Goal: Information Seeking & Learning: Learn about a topic

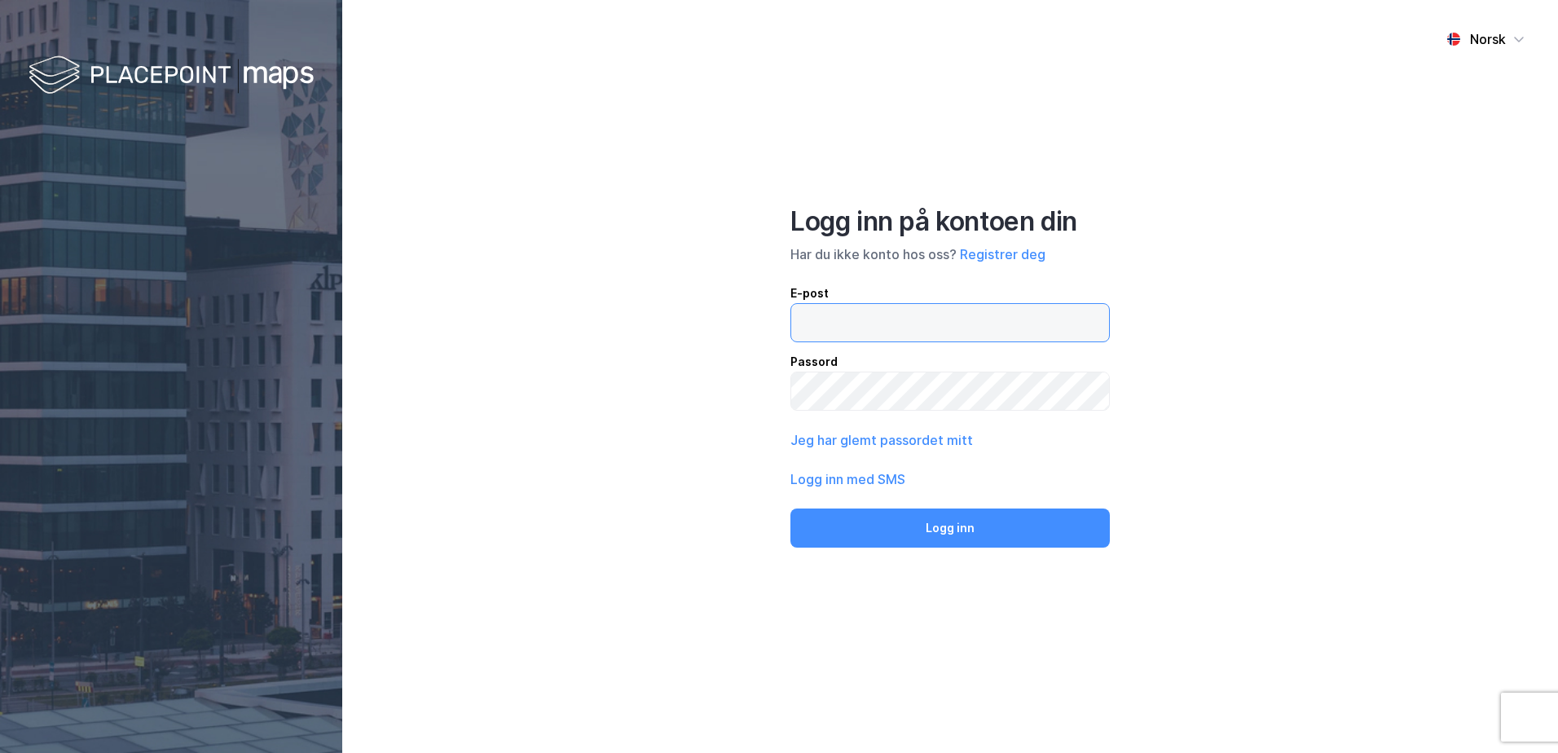
click at [916, 314] on input "email" at bounding box center [950, 322] width 318 height 37
type input "tone.aril.lilleaas@nordea.com"
click at [790, 509] on button "Logg inn" at bounding box center [949, 528] width 319 height 39
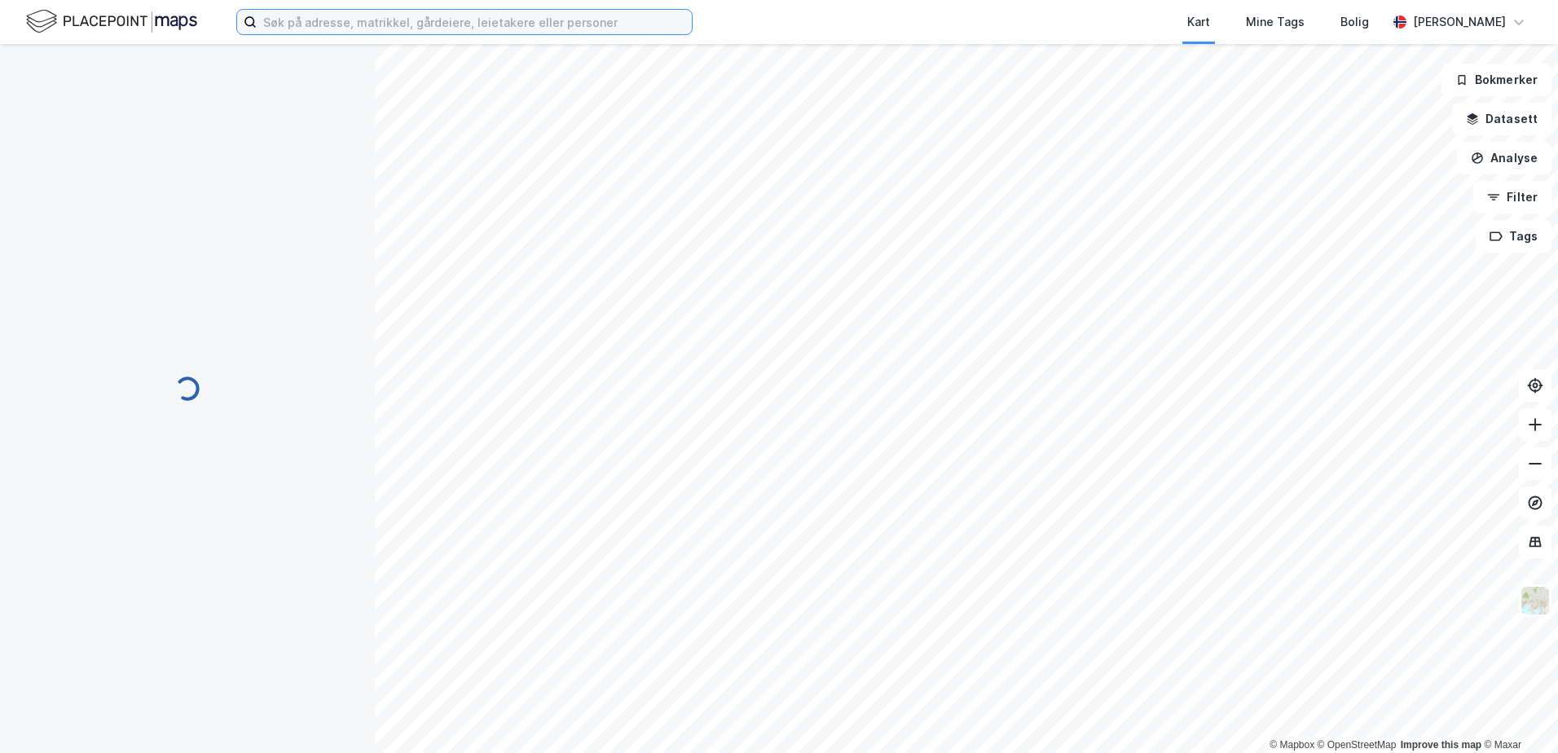
click at [476, 25] on input at bounding box center [474, 22] width 435 height 24
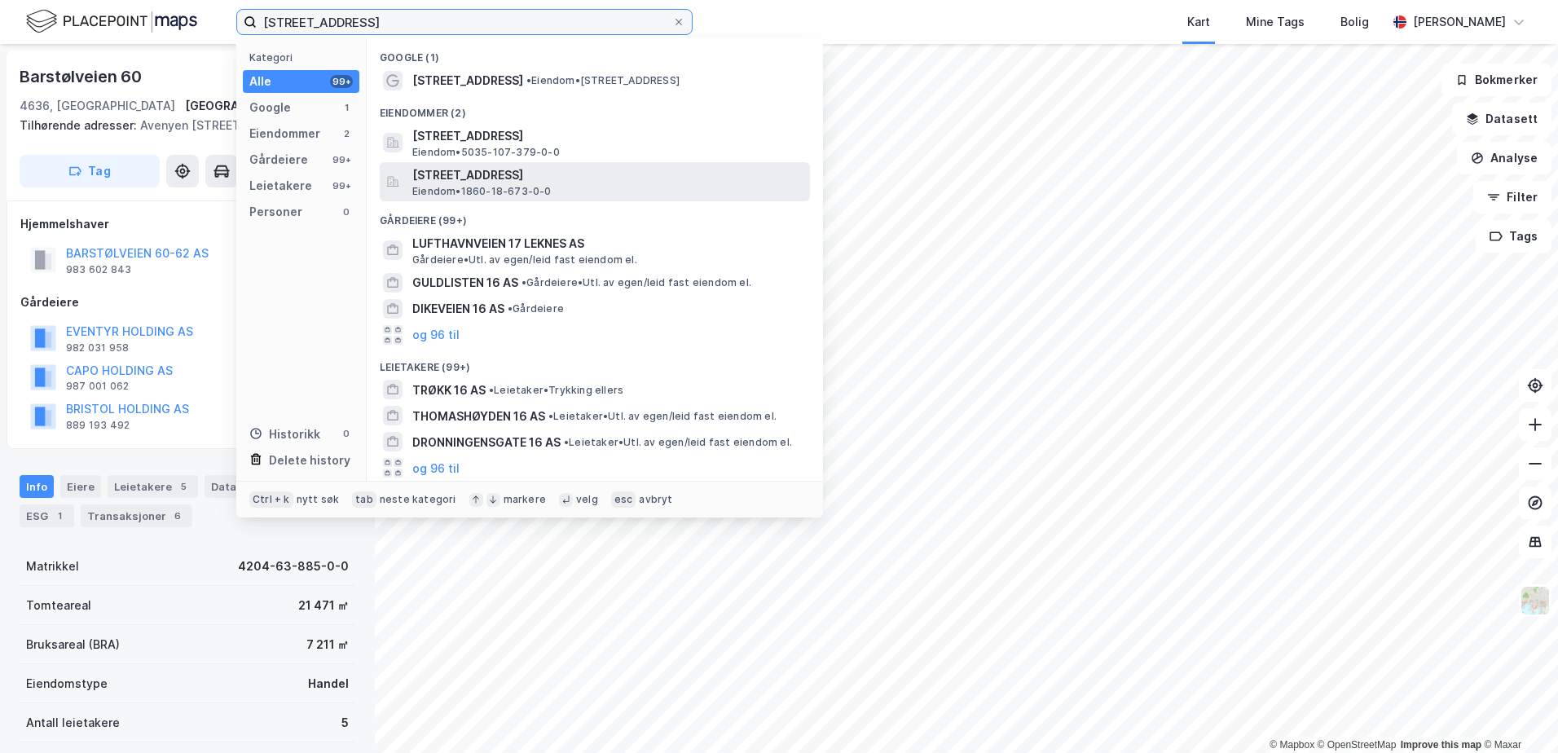
type input "lufthavnveien 16"
click at [463, 183] on span "[STREET_ADDRESS]" at bounding box center [607, 175] width 391 height 20
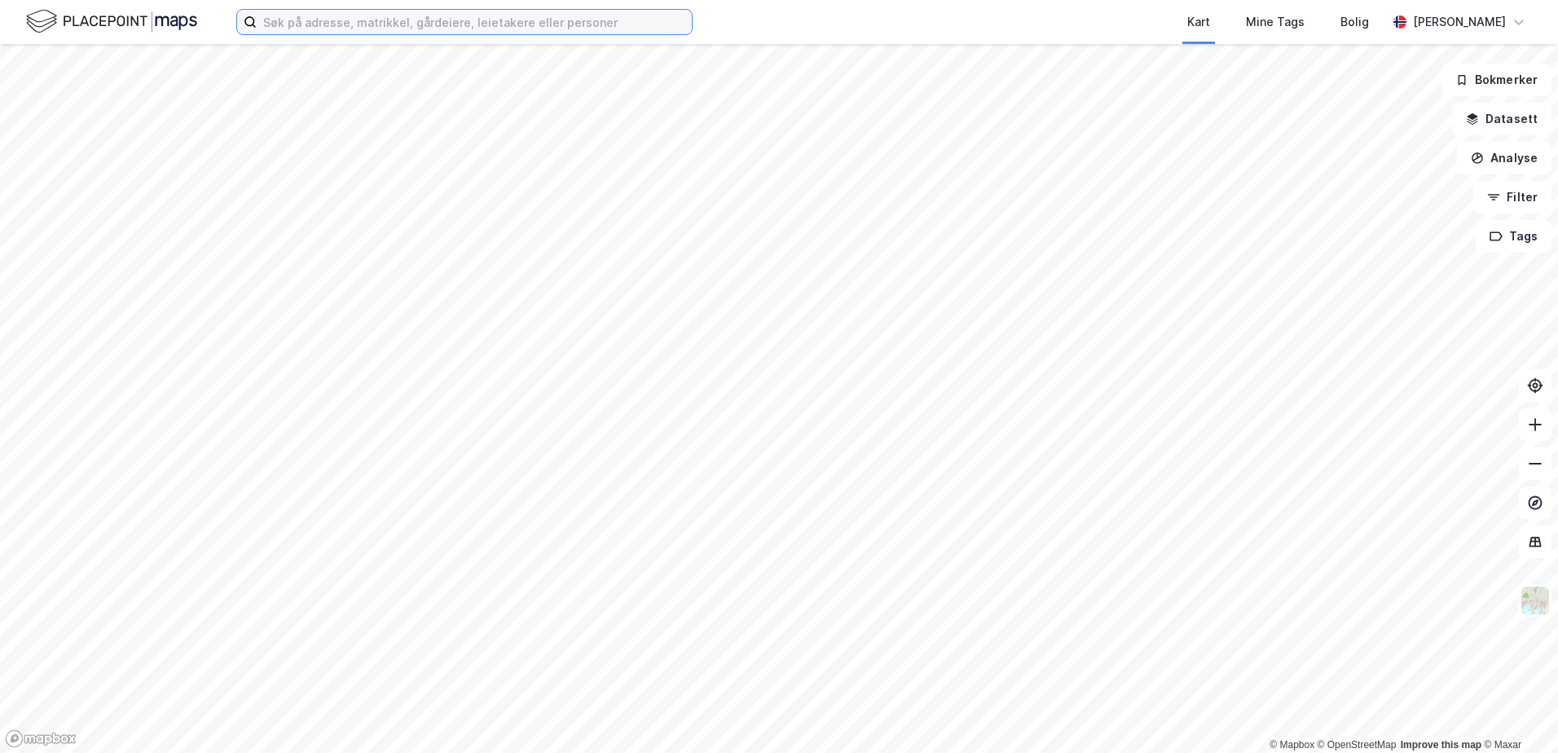
click at [410, 26] on input at bounding box center [474, 22] width 435 height 24
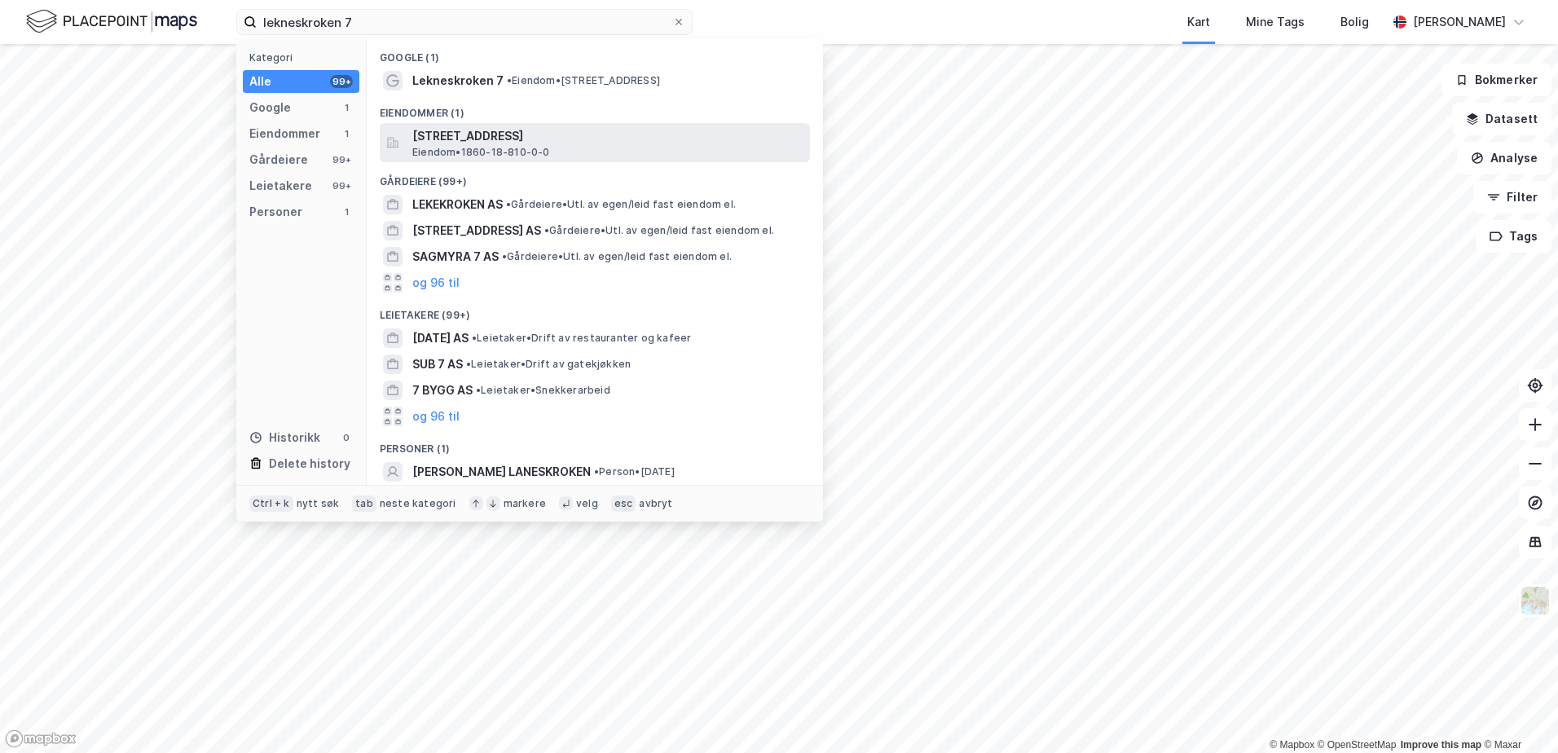
click at [429, 142] on span "[STREET_ADDRESS]" at bounding box center [607, 136] width 391 height 20
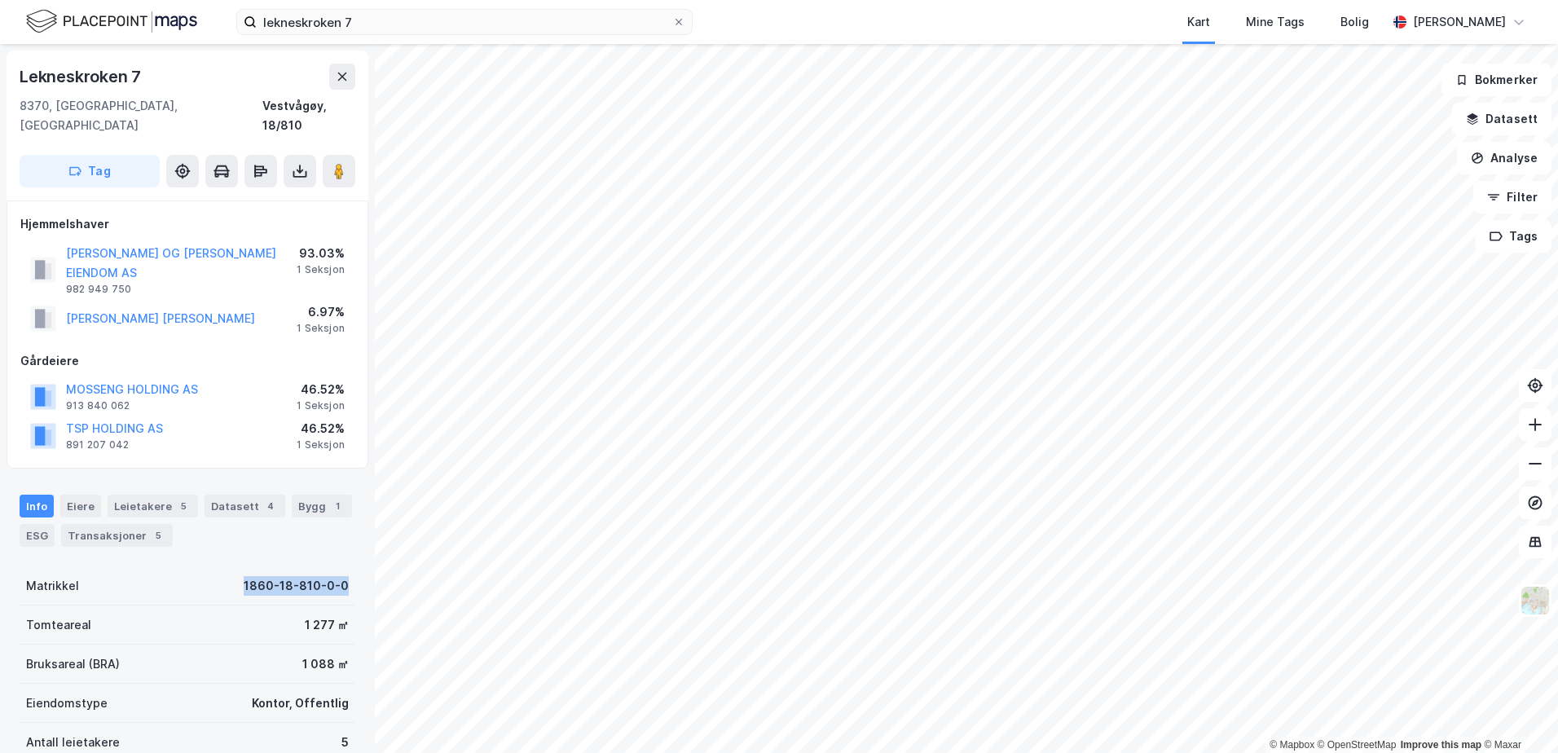
drag, startPoint x: 338, startPoint y: 549, endPoint x: 227, endPoint y: 557, distance: 111.9
click at [227, 566] on div "Matrikkel 1860-18-810-0-0" at bounding box center [188, 585] width 336 height 39
copy div "1860-18-810-0-0"
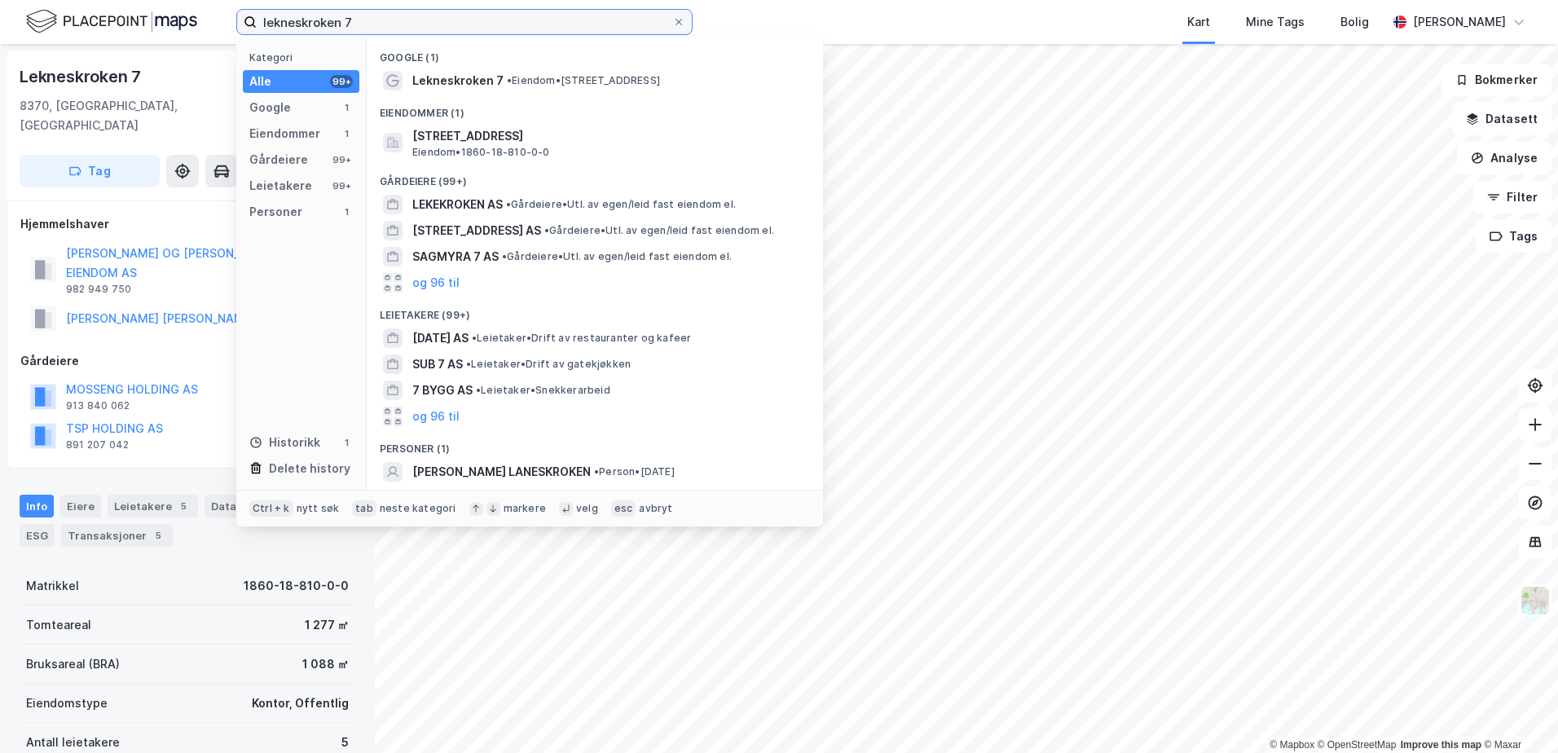
drag, startPoint x: 372, startPoint y: 15, endPoint x: 169, endPoint y: 19, distance: 202.9
click at [169, 19] on div "lekneskroken 7 Kategori Alle 99+ Google 1 Eiendommer 1 Gårdeiere 99+ Leietakere…" at bounding box center [779, 22] width 1558 height 44
paste input "1860-18-810-0-0"
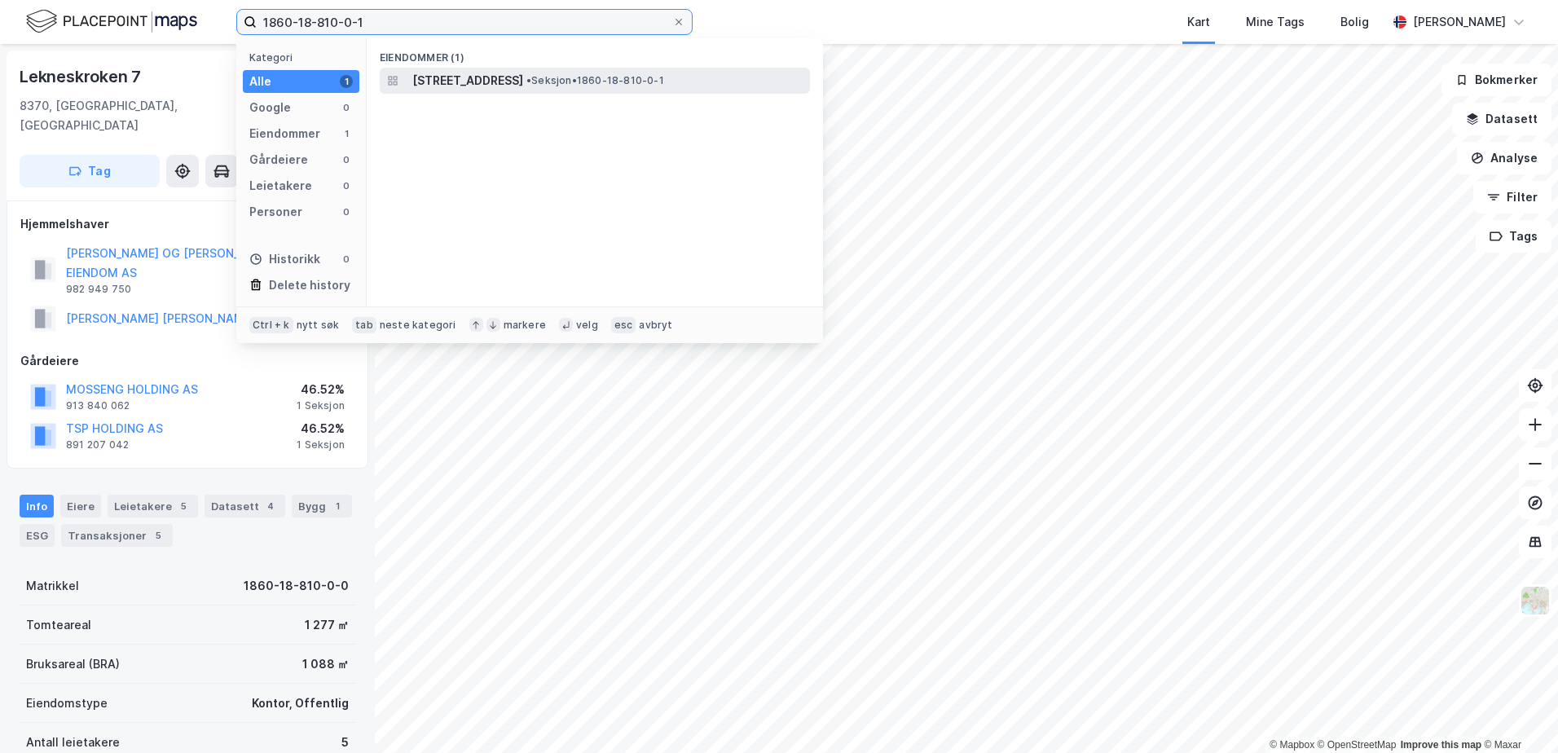
type input "1860-18-810-0-1"
click at [523, 80] on span "[STREET_ADDRESS]" at bounding box center [467, 81] width 111 height 20
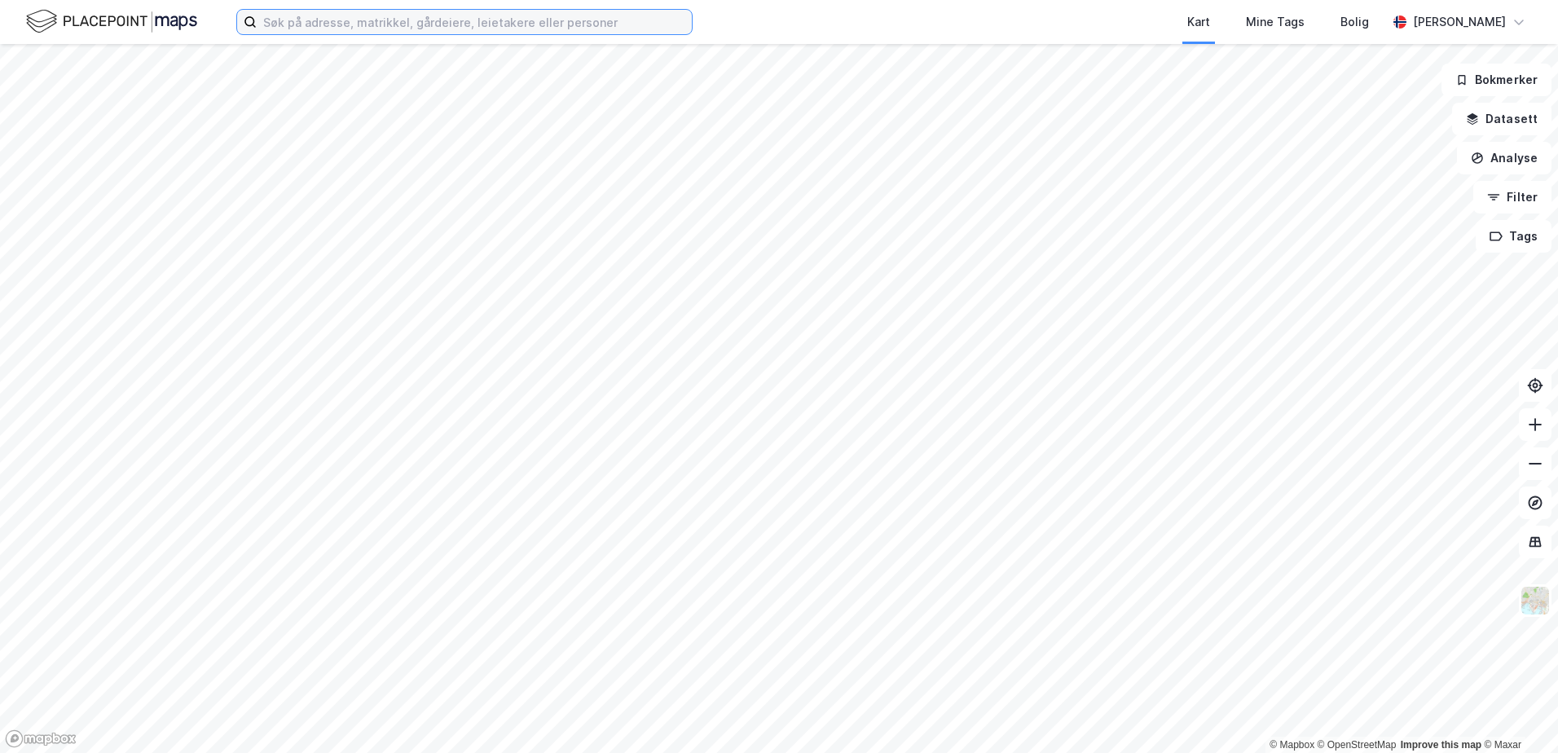
click at [292, 27] on input at bounding box center [474, 22] width 435 height 24
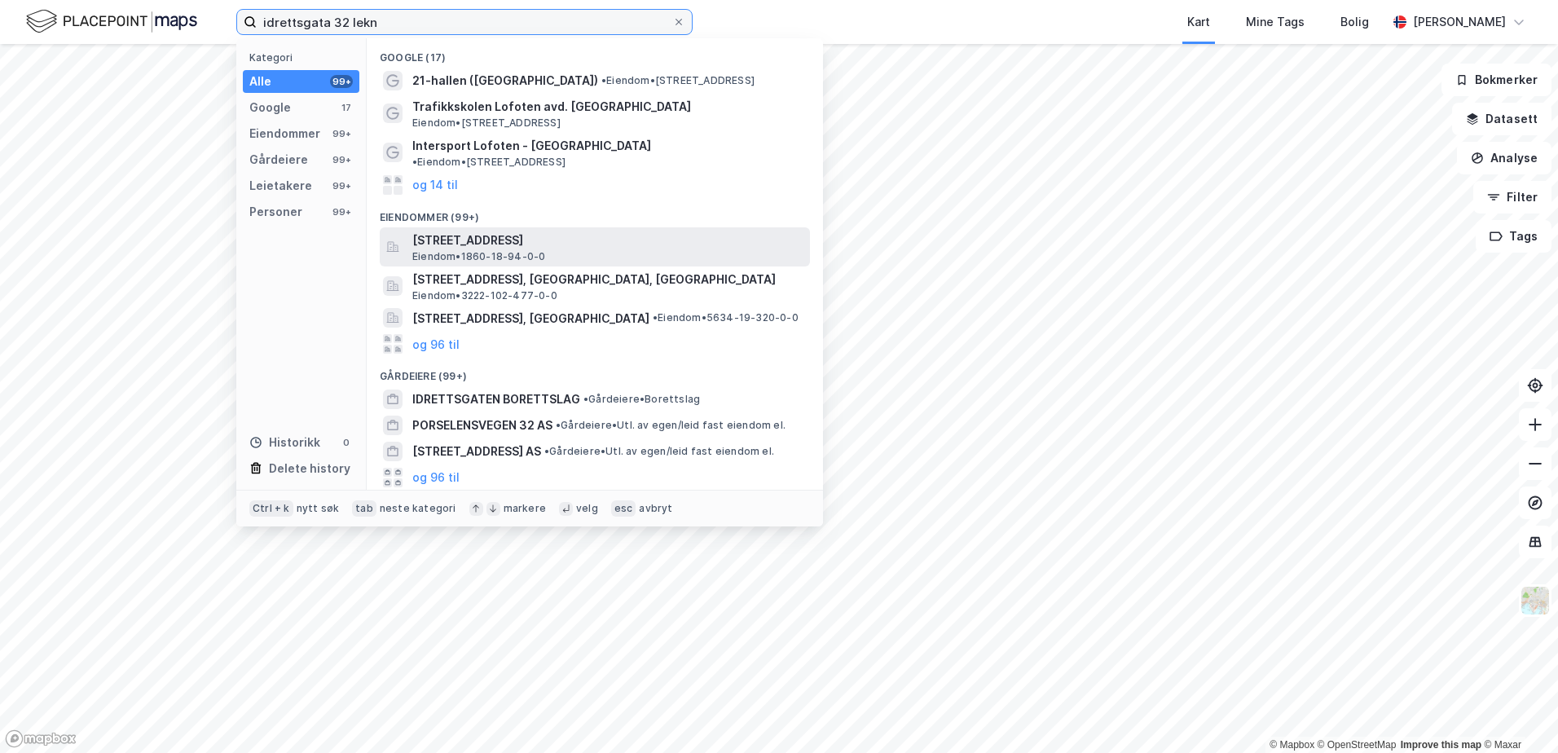
type input "idrettsgata 32 lekn"
click at [434, 231] on span "Idrettsgata 32, 8370, LEKNES, VESTVÅGØY" at bounding box center [607, 241] width 391 height 20
